Goal: Task Accomplishment & Management: Use online tool/utility

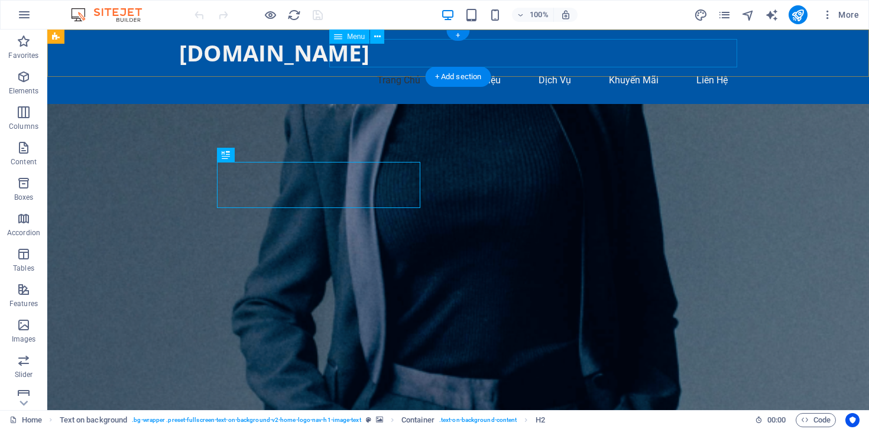
click at [557, 66] on nav "[PERSON_NAME] [PERSON_NAME] Dịch [PERSON_NAME] [PERSON_NAME] Hệ" at bounding box center [458, 80] width 558 height 28
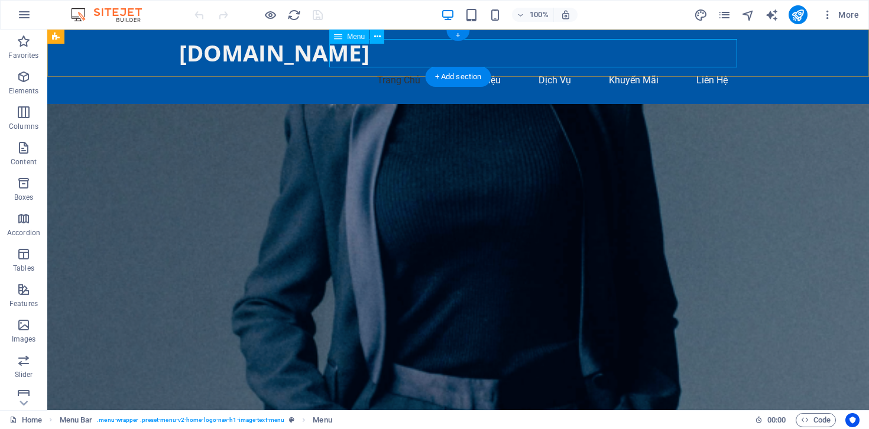
click at [464, 66] on nav "[PERSON_NAME] [PERSON_NAME] Dịch [PERSON_NAME] [PERSON_NAME] Hệ" at bounding box center [458, 80] width 558 height 28
click at [344, 35] on div "Menu" at bounding box center [349, 37] width 40 height 14
click at [381, 37] on button at bounding box center [377, 37] width 14 height 14
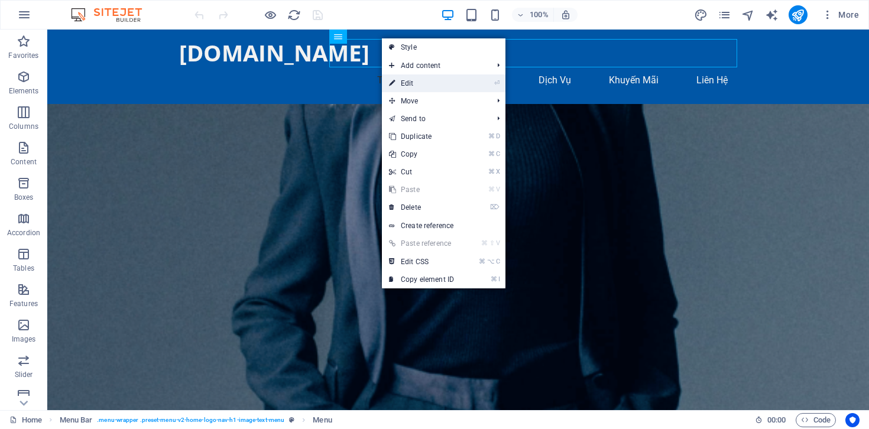
click at [403, 82] on link "⏎ Edit" at bounding box center [421, 83] width 79 height 18
select select
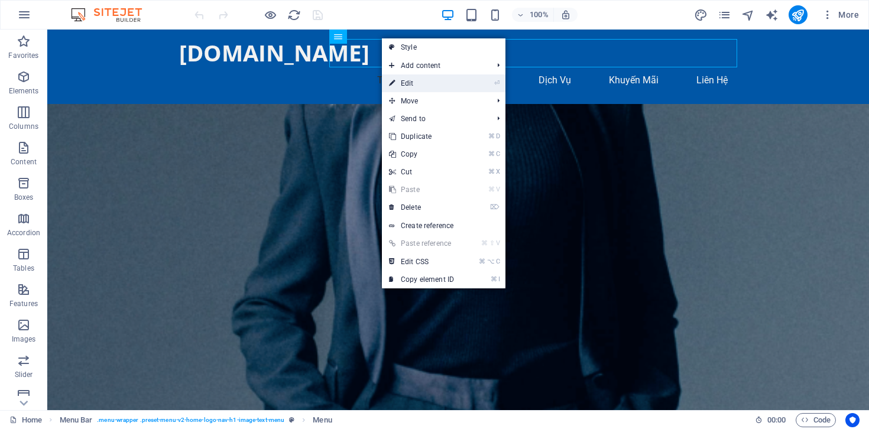
select select
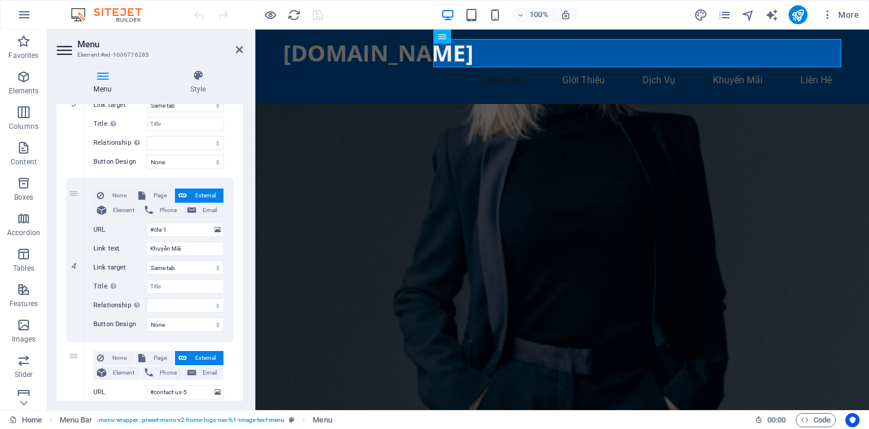
scroll to position [661, 0]
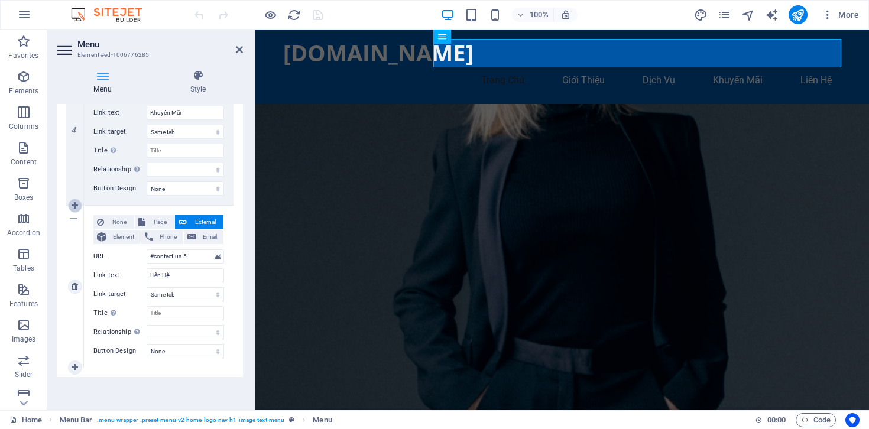
click at [76, 204] on icon at bounding box center [75, 206] width 7 height 8
select select
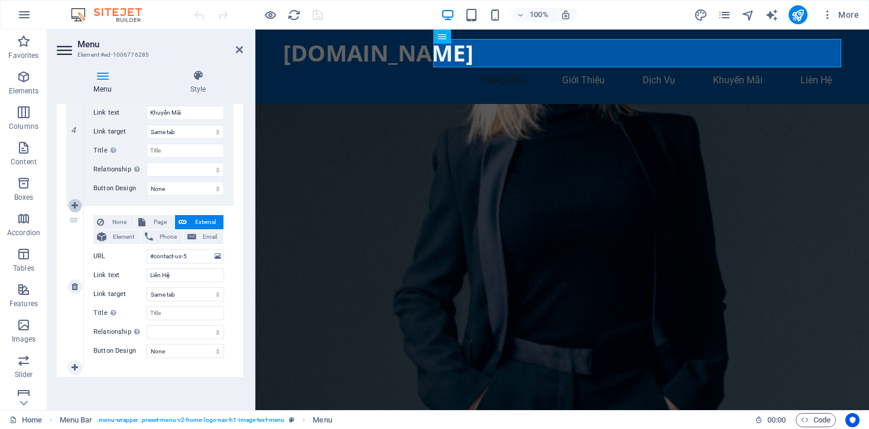
select select
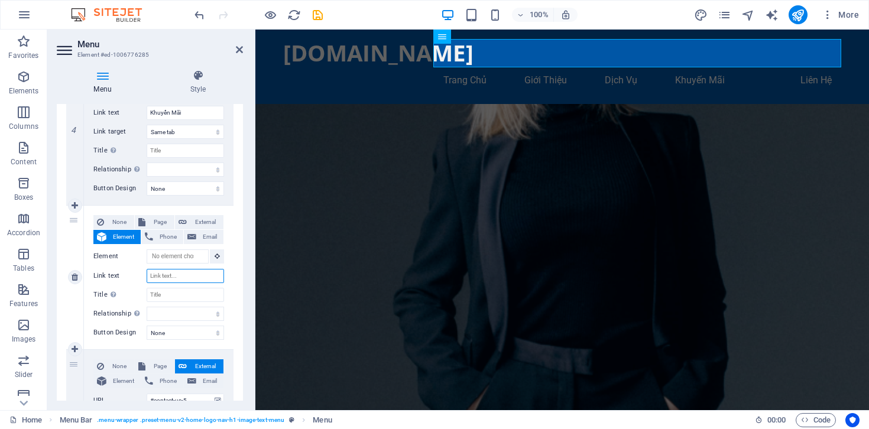
click at [174, 276] on input "Link text" at bounding box center [185, 276] width 77 height 14
type input "Profile"
select select
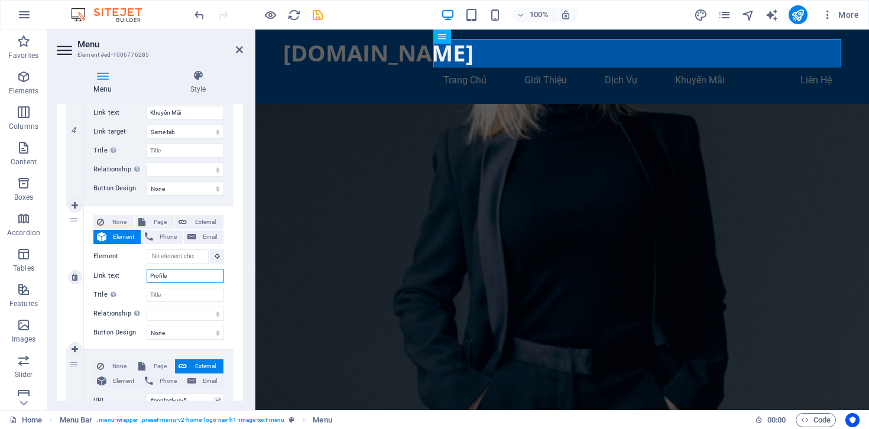
select select
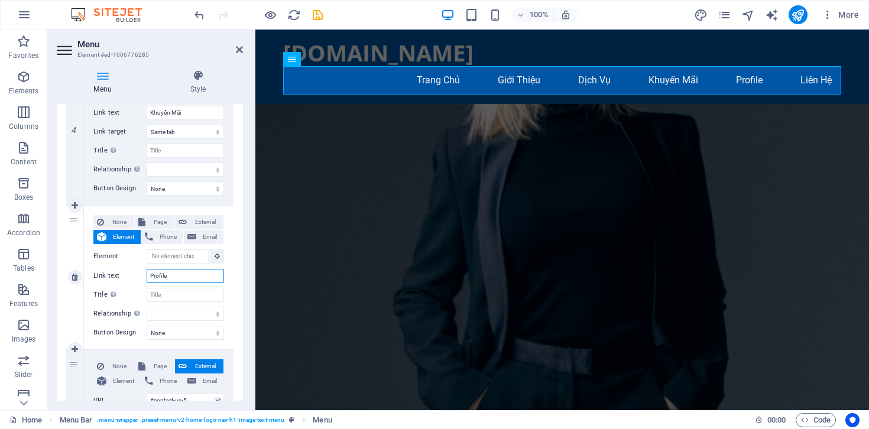
type input "Profile"
click at [92, 326] on div "None Page External Element Phone Email Page Home Subpage Legal Notice Privacy E…" at bounding box center [159, 278] width 150 height 144
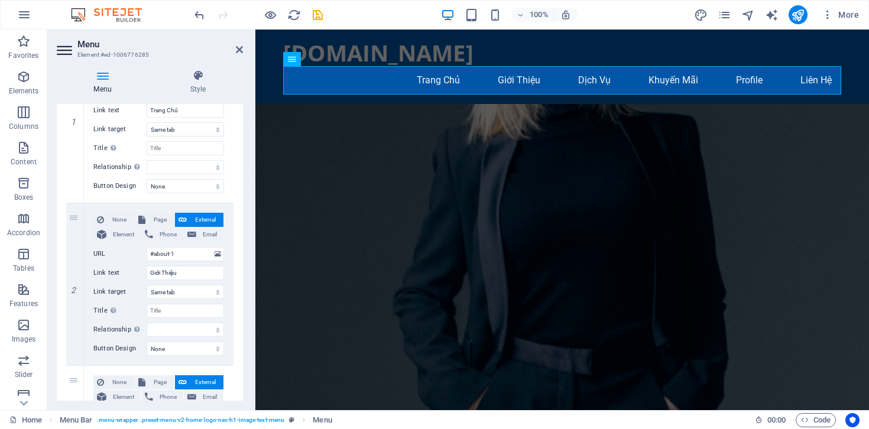
scroll to position [0, 0]
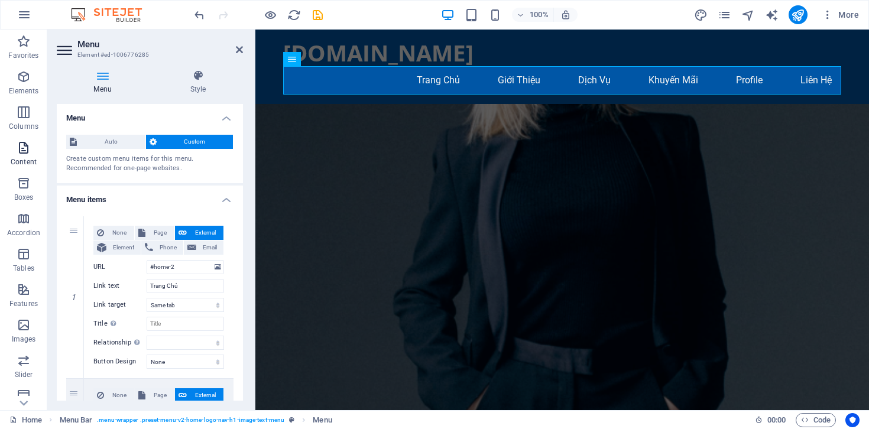
click at [24, 158] on p "Content" at bounding box center [24, 161] width 26 height 9
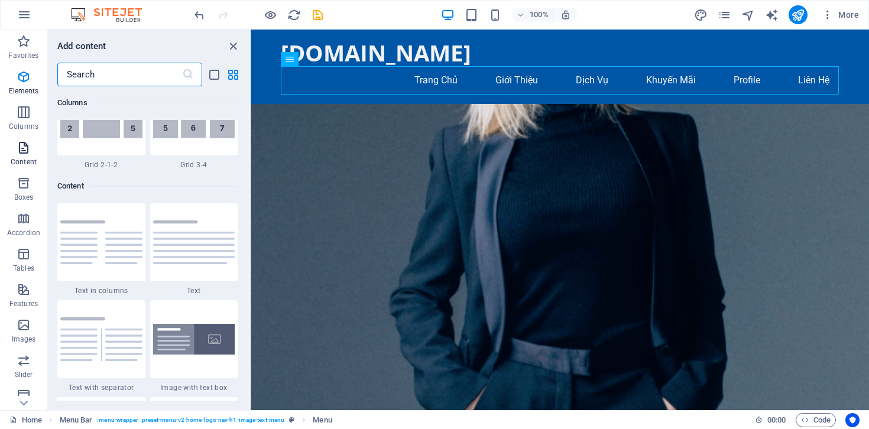
scroll to position [2068, 0]
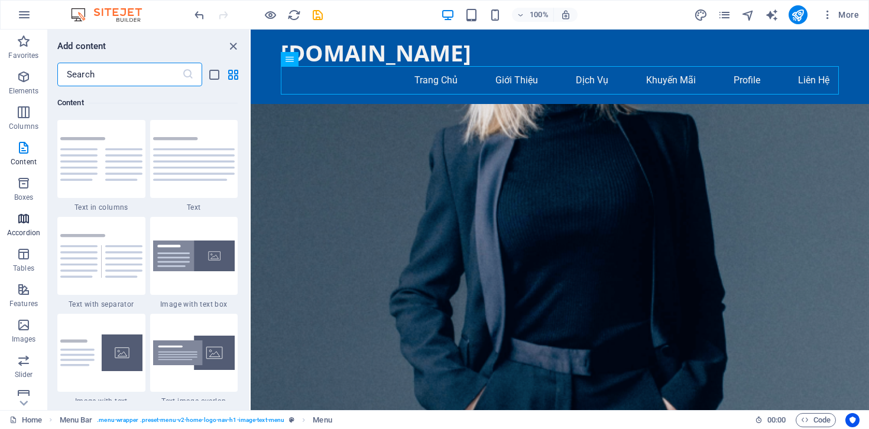
click at [31, 235] on p "Accordion" at bounding box center [23, 232] width 33 height 9
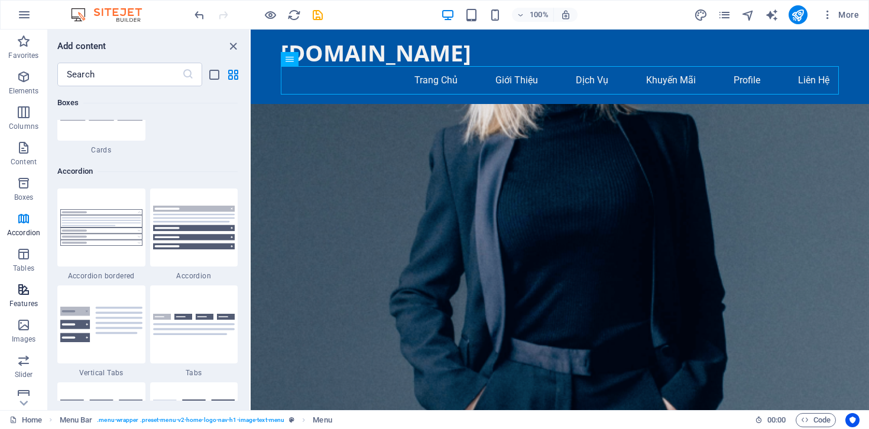
scroll to position [3774, 0]
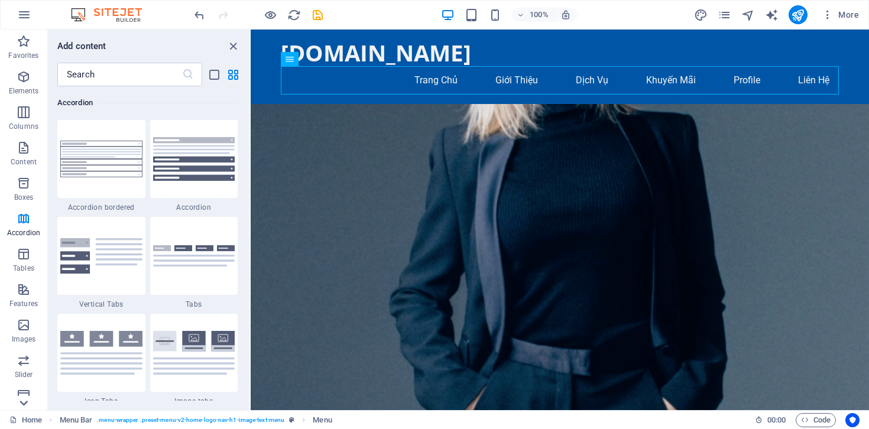
click at [25, 398] on icon at bounding box center [23, 403] width 17 height 17
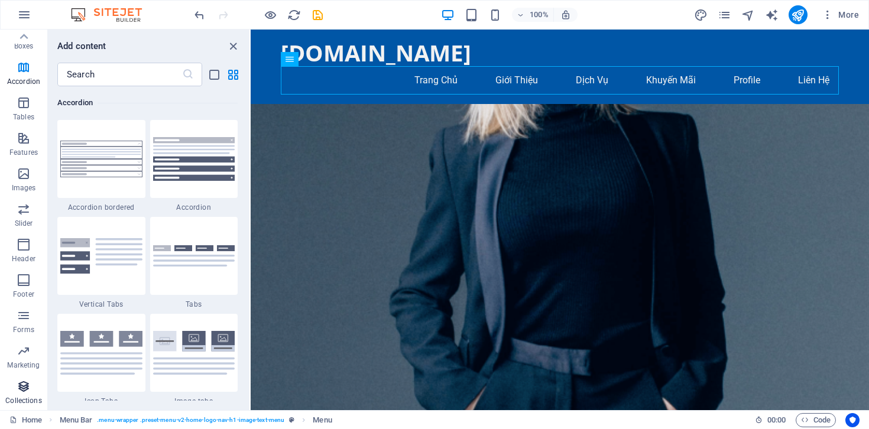
click at [25, 384] on icon "button" at bounding box center [24, 386] width 14 height 14
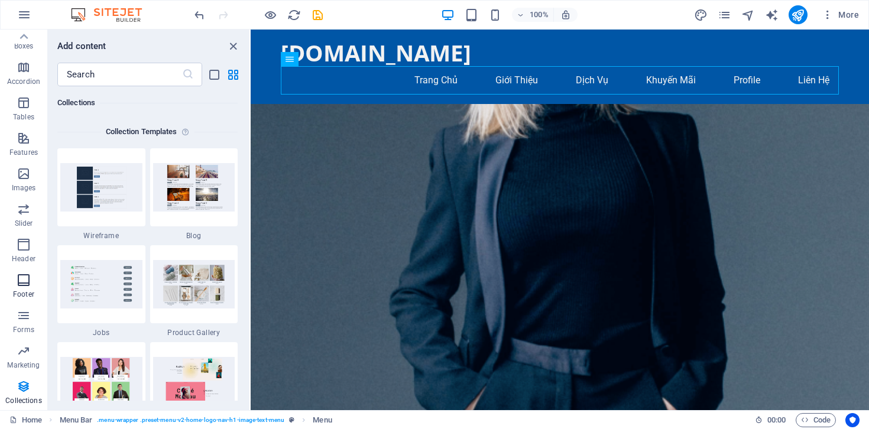
click at [25, 294] on p "Footer" at bounding box center [23, 294] width 21 height 9
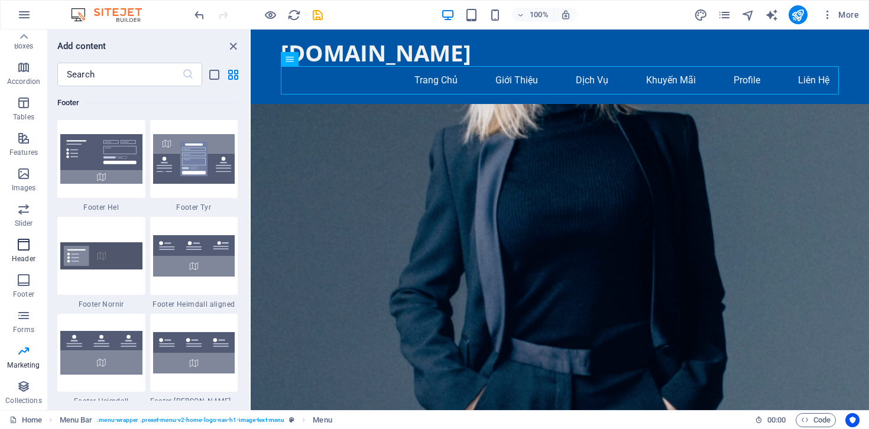
click at [21, 252] on span "Header" at bounding box center [23, 252] width 47 height 28
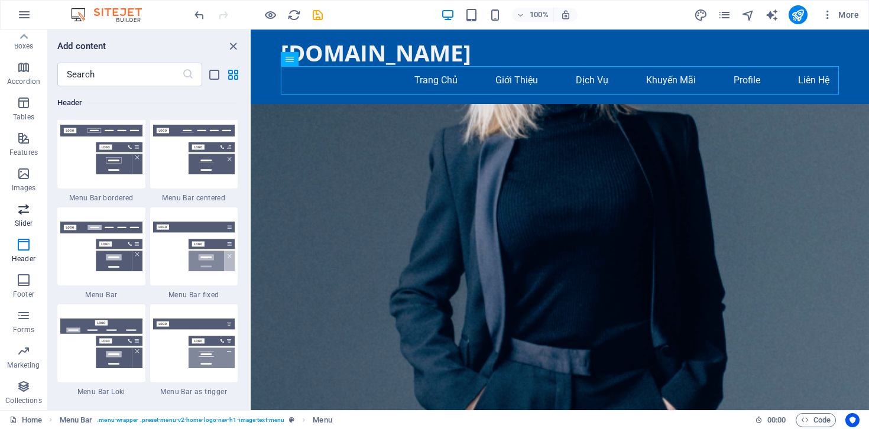
click at [21, 231] on button "Slider" at bounding box center [23, 214] width 47 height 35
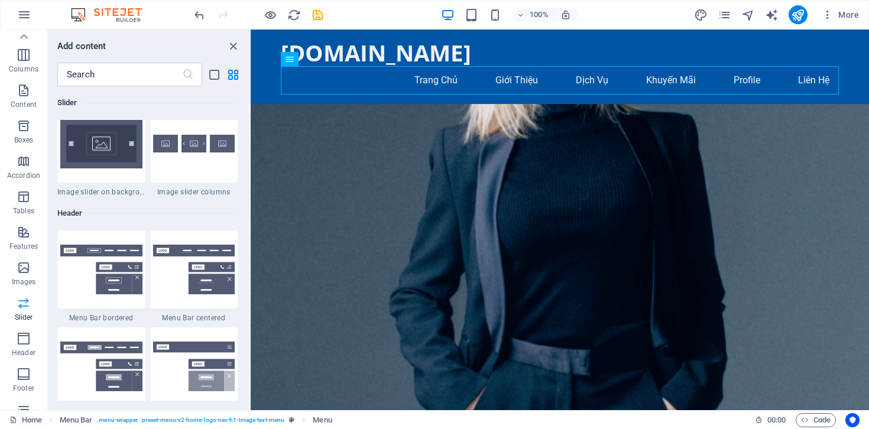
scroll to position [0, 0]
click at [24, 16] on icon "button" at bounding box center [24, 15] width 14 height 14
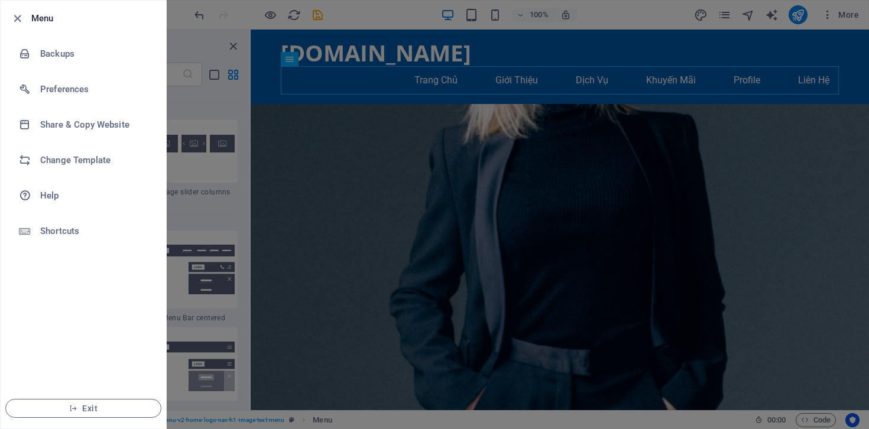
click at [811, 25] on div at bounding box center [434, 214] width 869 height 429
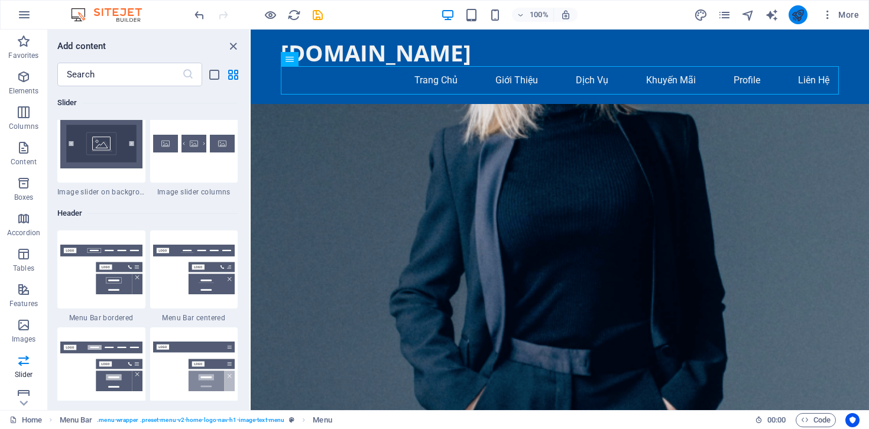
click at [790, 9] on button "publish" at bounding box center [798, 14] width 19 height 19
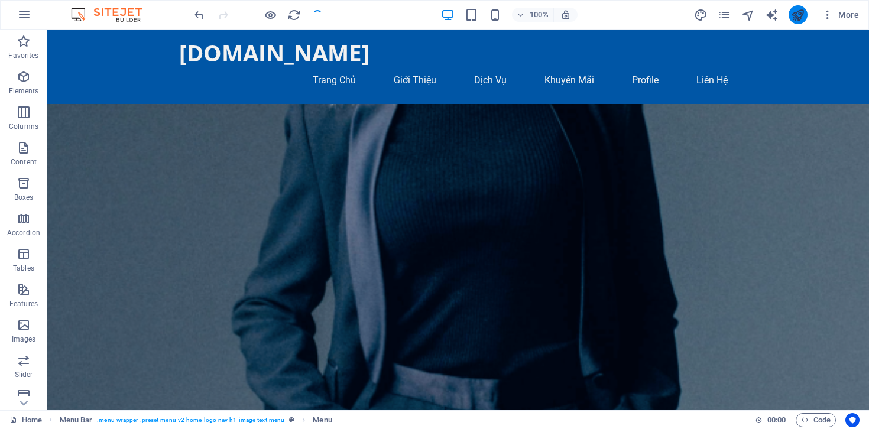
checkbox input "false"
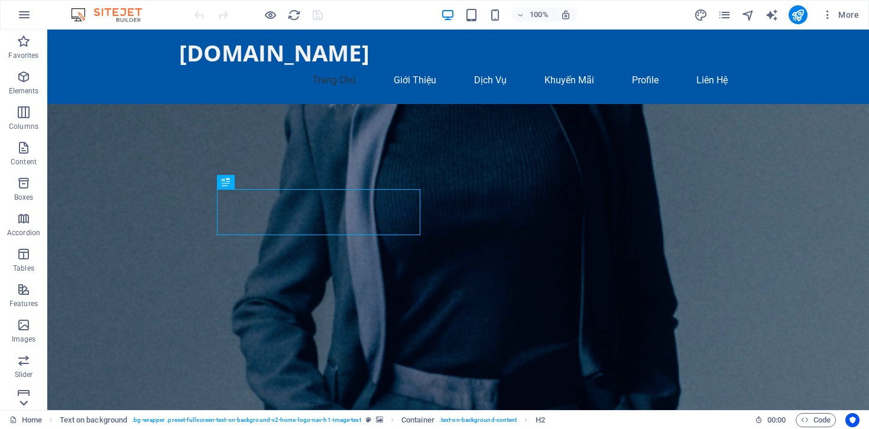
click at [24, 403] on icon at bounding box center [23, 403] width 17 height 17
click at [27, 387] on icon "button" at bounding box center [24, 386] width 14 height 14
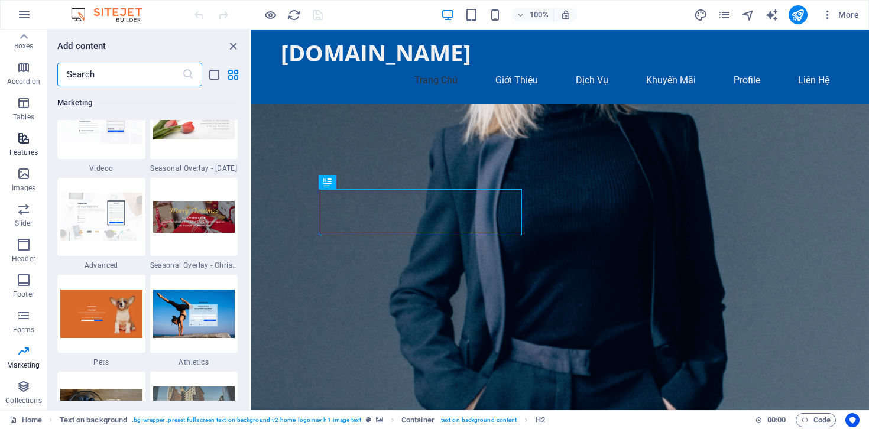
scroll to position [0, 0]
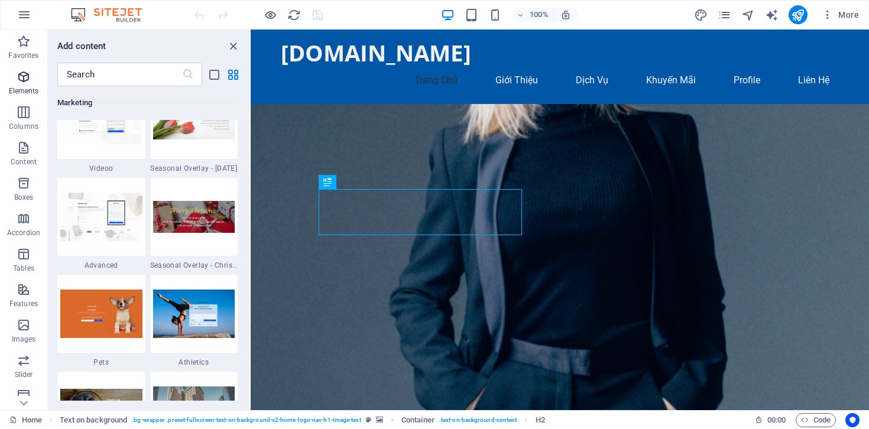
click at [27, 84] on span "Elements" at bounding box center [23, 84] width 47 height 28
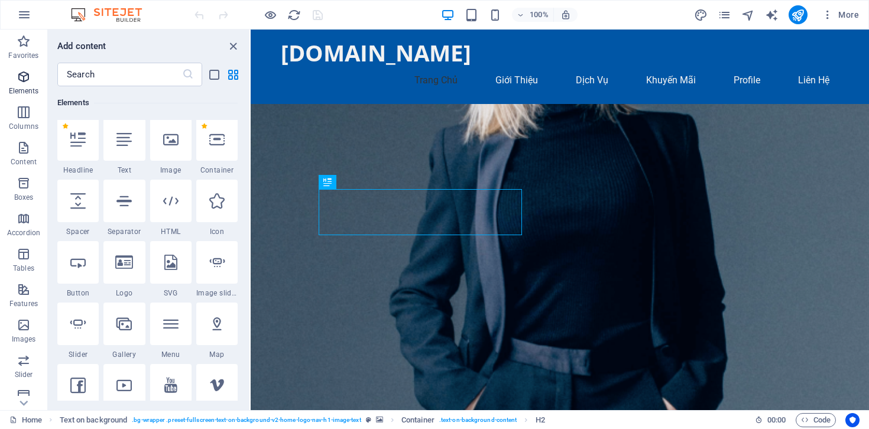
scroll to position [126, 0]
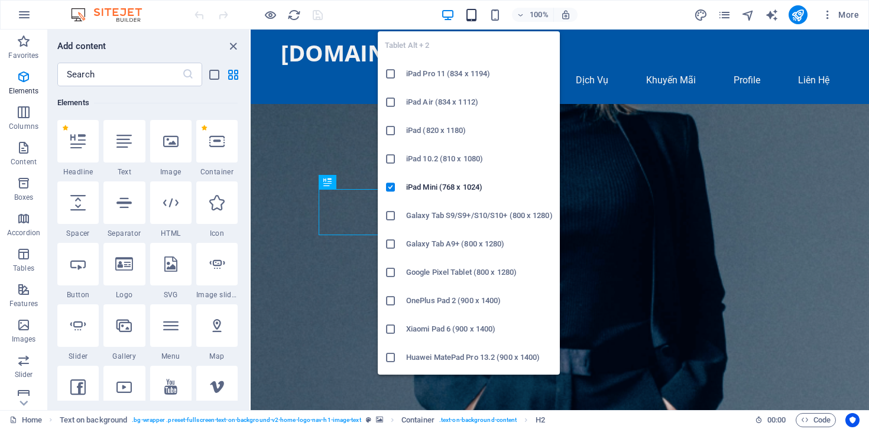
click at [472, 19] on icon "button" at bounding box center [472, 15] width 14 height 14
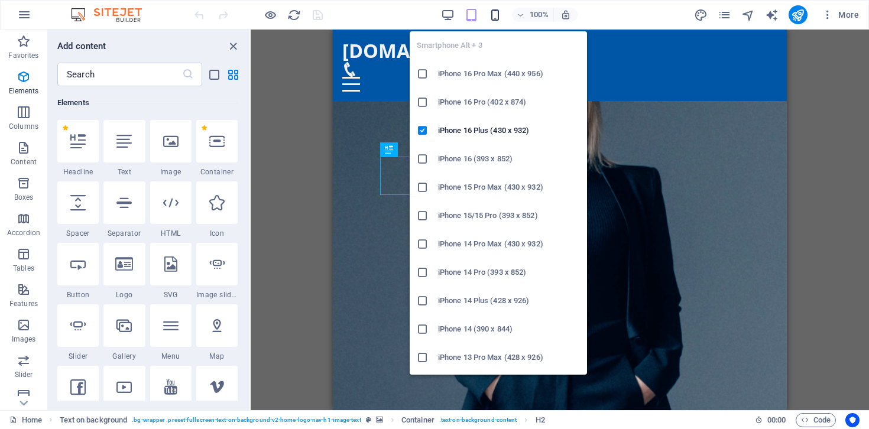
click at [497, 13] on icon "button" at bounding box center [495, 15] width 14 height 14
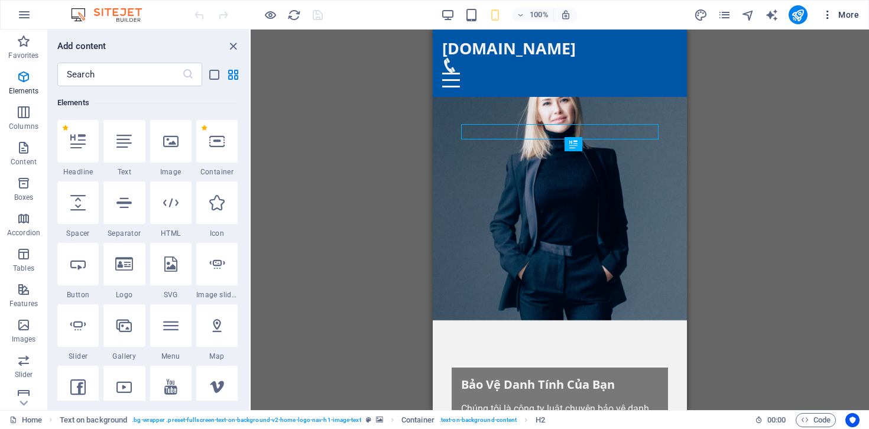
click at [829, 16] on icon "button" at bounding box center [828, 15] width 12 height 12
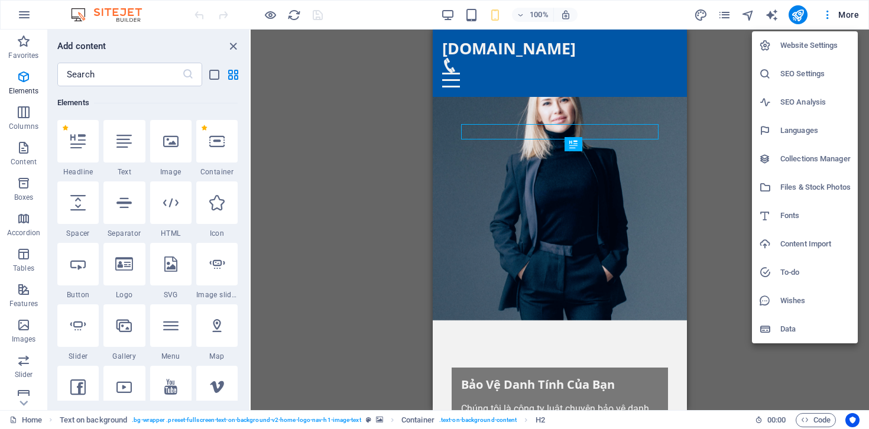
click at [725, 15] on div at bounding box center [434, 214] width 869 height 429
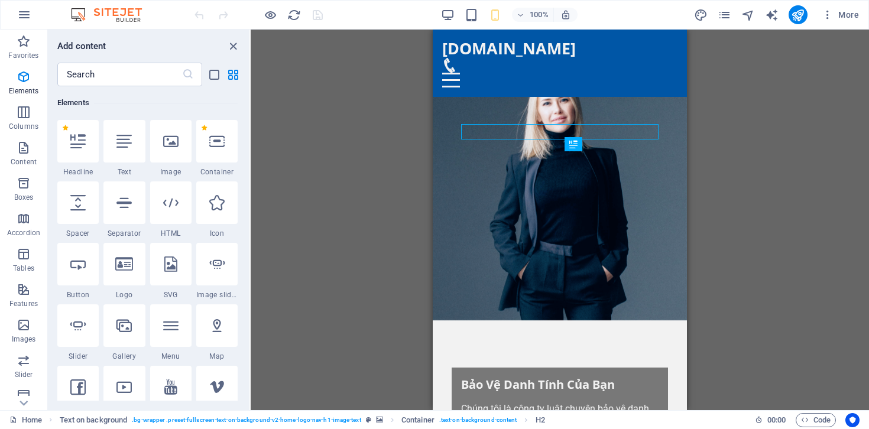
click at [725, 15] on icon "pages" at bounding box center [725, 15] width 14 height 14
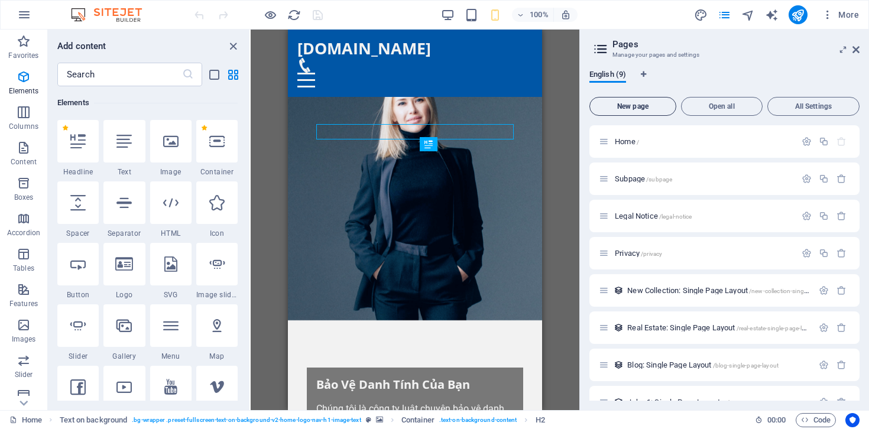
click at [646, 106] on span "New page" at bounding box center [633, 106] width 76 height 7
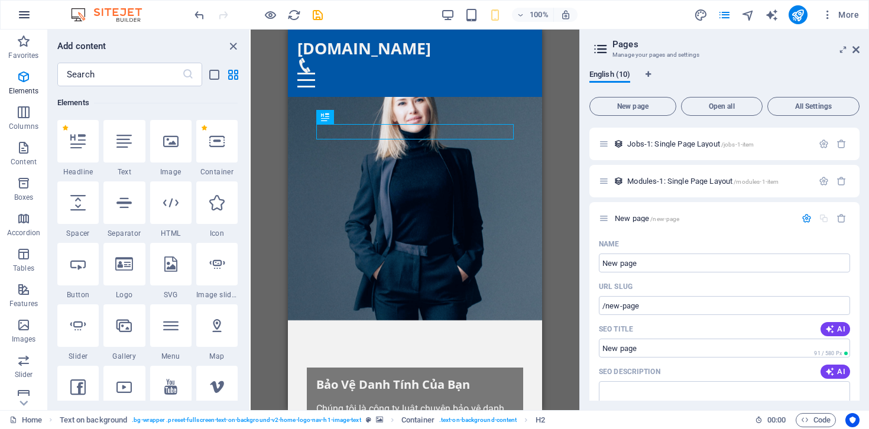
click at [21, 15] on icon "button" at bounding box center [24, 15] width 14 height 14
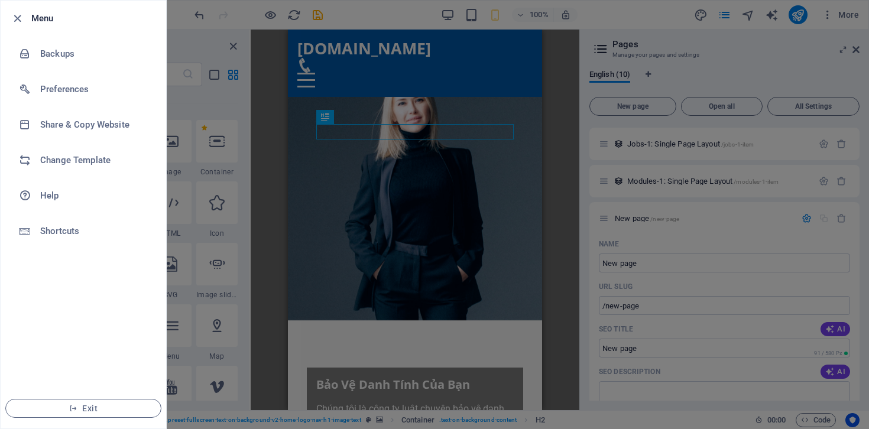
click at [192, 70] on div at bounding box center [434, 214] width 869 height 429
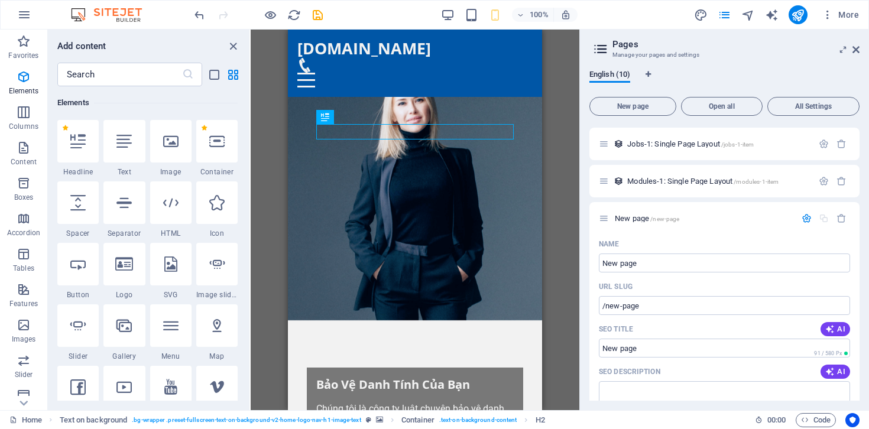
click at [120, 16] on img at bounding box center [112, 15] width 89 height 14
click at [462, 97] on figure at bounding box center [415, 208] width 254 height 223
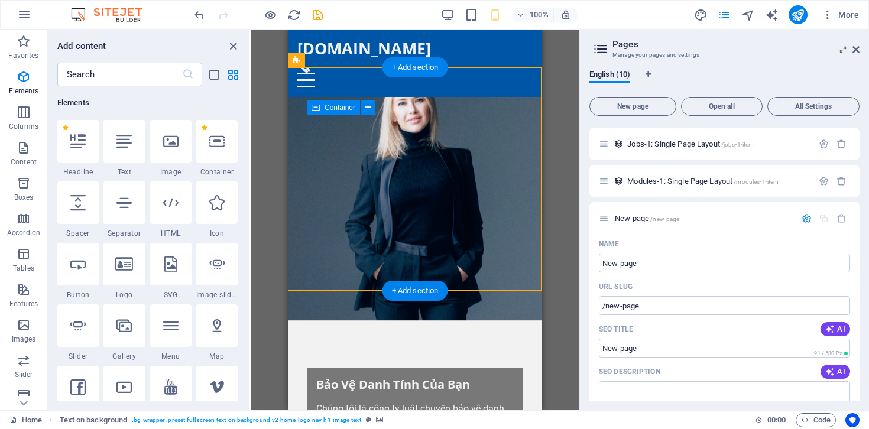
drag, startPoint x: 316, startPoint y: 97, endPoint x: 320, endPoint y: 120, distance: 23.4
click at [320, 120] on div "Bảo Vệ Danh Tính Của Bạn Chúng tôi là công ty luật chuyên bảo vệ danh tính tron…" at bounding box center [415, 320] width 254 height 447
click at [320, 97] on figure at bounding box center [415, 208] width 254 height 223
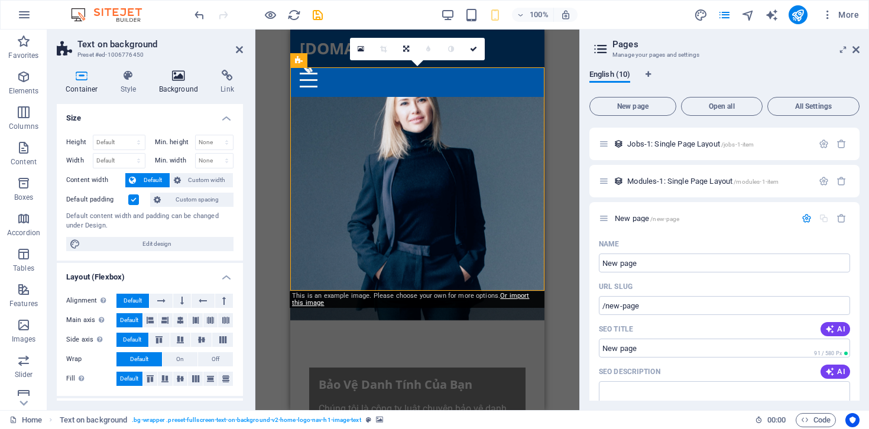
click at [189, 73] on icon at bounding box center [178, 76] width 57 height 12
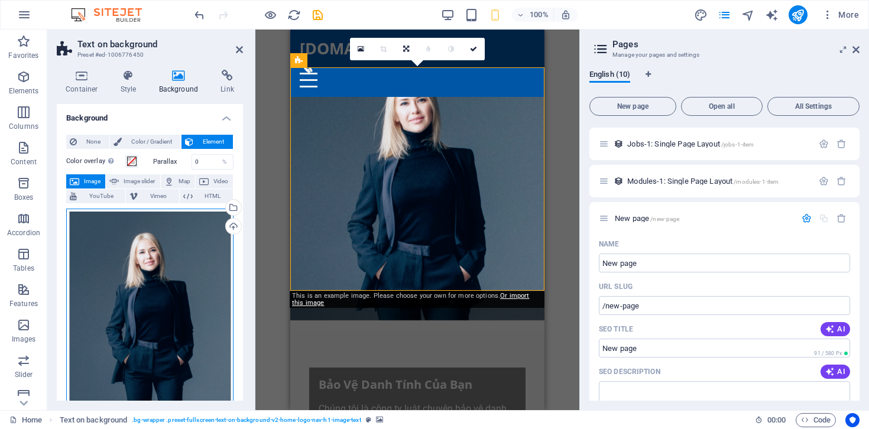
click at [134, 290] on div "Drag files here, click to choose files or select files from Files or our free s…" at bounding box center [149, 319] width 167 height 221
